Goal: Task Accomplishment & Management: Use online tool/utility

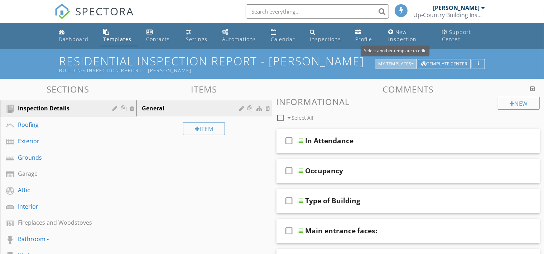
click at [392, 62] on div "My Templates" at bounding box center [395, 64] width 35 height 5
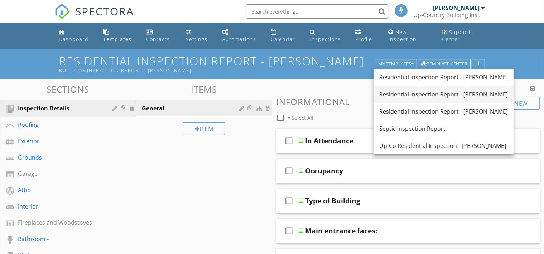
click at [401, 97] on div "Residential Inspection Report - [PERSON_NAME]" at bounding box center [443, 94] width 128 height 9
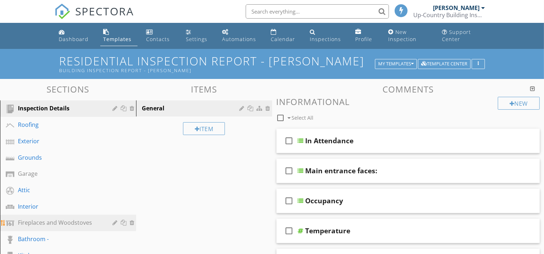
click at [43, 223] on div "Fireplaces and Woodstoves" at bounding box center [60, 223] width 84 height 9
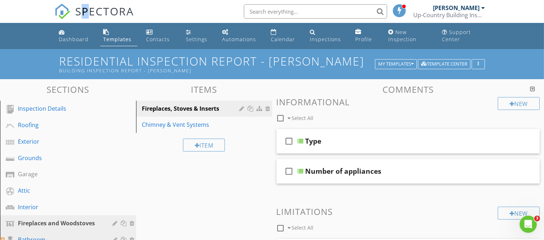
scroll to position [810, 0]
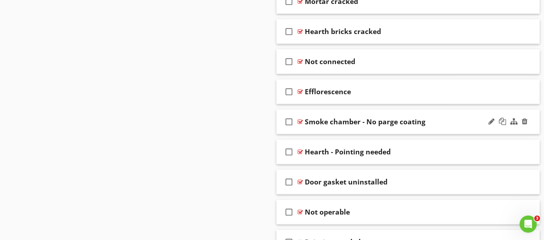
click at [437, 109] on div "check_box_outline_blank Smoke chamber - No parge coating" at bounding box center [407, 121] width 263 height 25
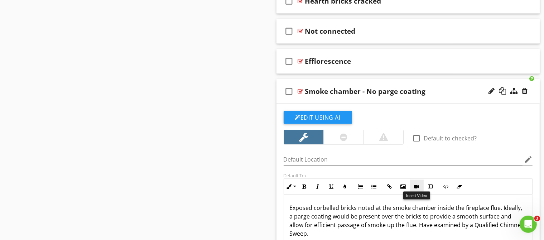
scroll to position [860, 0]
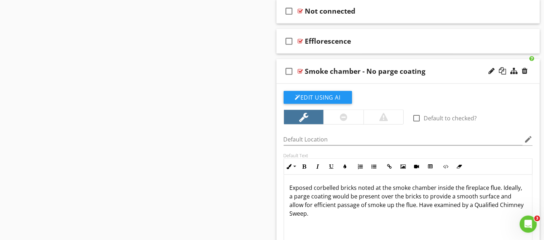
click at [379, 219] on div "Exposed corbelled bricks noted at the smoke chamber inside the fireplace flue. …" at bounding box center [408, 211] width 248 height 72
drag, startPoint x: 379, startPoint y: 219, endPoint x: 268, endPoint y: 181, distance: 117.5
click at [384, 221] on div "Exposed corbelled bricks noted at the smoke chamber inside the fireplace flue. …" at bounding box center [408, 211] width 248 height 72
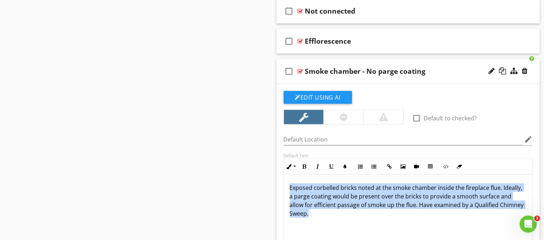
drag, startPoint x: 370, startPoint y: 219, endPoint x: 277, endPoint y: 170, distance: 104.7
click at [284, 175] on div "Exposed corbelled bricks noted at the smoke chamber inside the fireplace flue. …" at bounding box center [408, 211] width 248 height 72
copy p "Exposed corbelled bricks noted at the smoke chamber inside the fireplace flue. …"
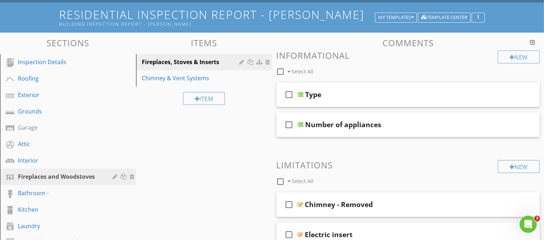
scroll to position [4, 0]
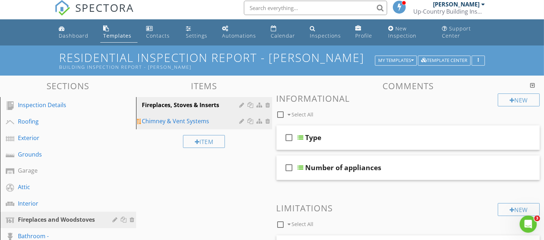
click at [194, 120] on div "Chimney & Vent Systems" at bounding box center [192, 121] width 100 height 9
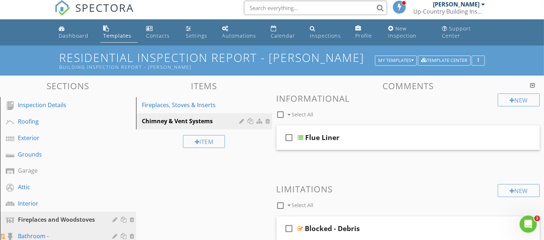
scroll to position [371, 0]
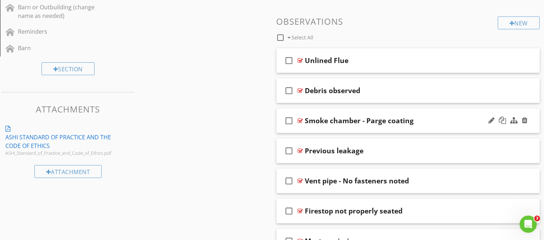
click at [429, 113] on div "check_box_outline_blank Smoke chamber - Parge coating" at bounding box center [407, 120] width 263 height 25
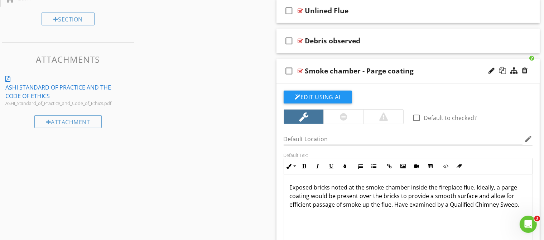
scroll to position [422, 0]
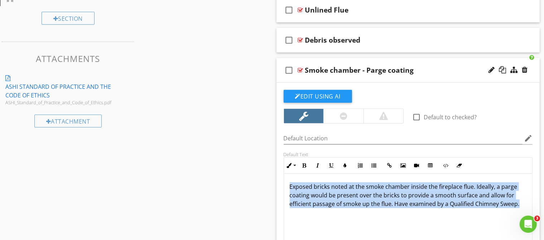
drag, startPoint x: 444, startPoint y: 191, endPoint x: 279, endPoint y: 155, distance: 168.9
click at [284, 174] on div "Exposed bricks noted at the smoke chamber inside the fireplace flue. Ideally, a…" at bounding box center [408, 210] width 248 height 72
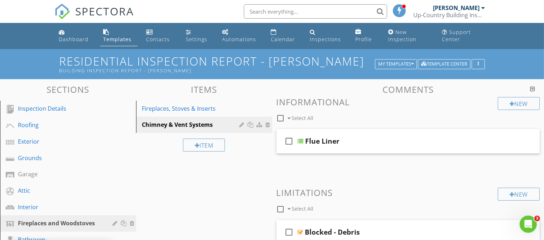
scroll to position [0, 0]
click at [229, 110] on div "Fireplaces, Stoves & Inserts" at bounding box center [192, 108] width 100 height 9
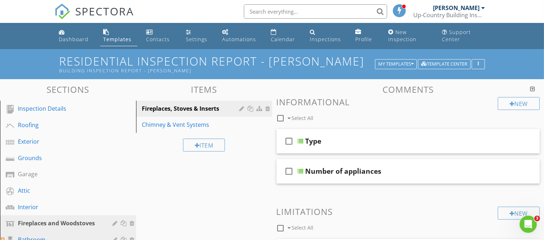
scroll to position [810, 0]
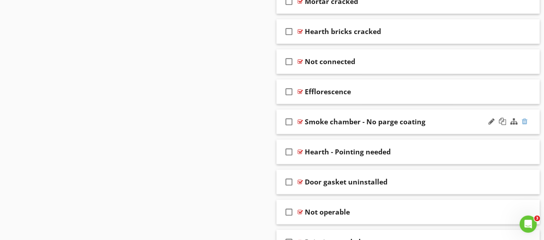
click at [526, 122] on div at bounding box center [524, 121] width 6 height 7
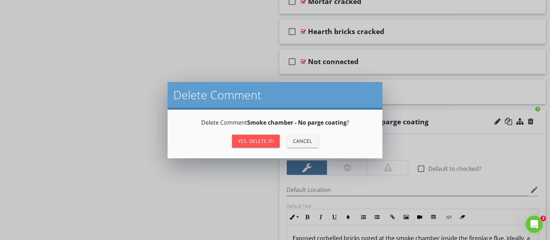
click at [251, 138] on div "Yes, Delete it!" at bounding box center [256, 141] width 36 height 8
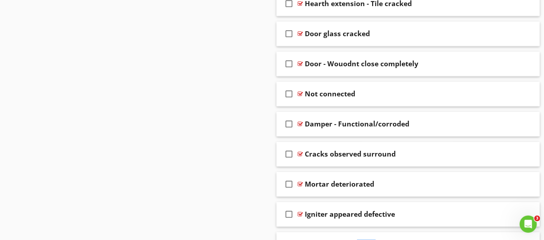
scroll to position [1872, 0]
